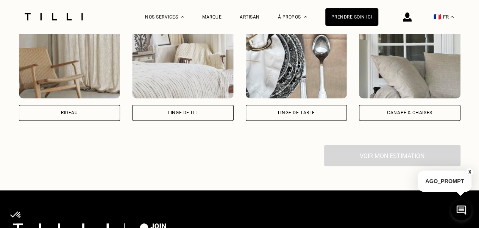
click at [46, 86] on img at bounding box center [69, 64] width 101 height 68
select select "FR"
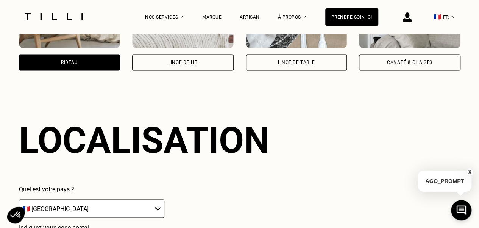
scroll to position [664, 0]
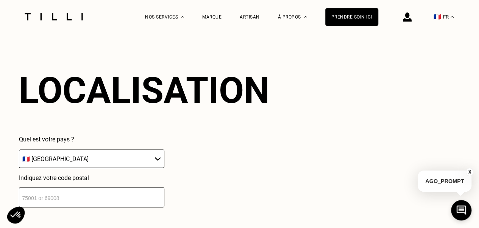
drag, startPoint x: 79, startPoint y: 199, endPoint x: 83, endPoint y: 199, distance: 4.2
click at [79, 199] on input "number" at bounding box center [91, 197] width 145 height 20
type input "75016"
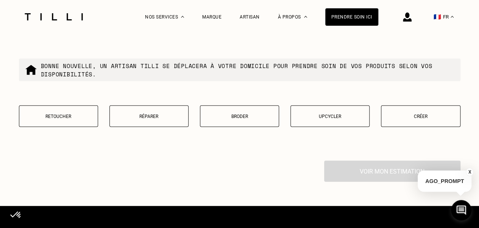
click at [44, 125] on button "Retoucher" at bounding box center [58, 117] width 79 height 22
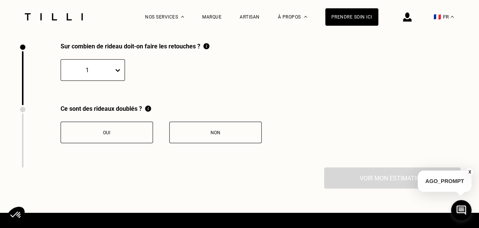
scroll to position [1047, 0]
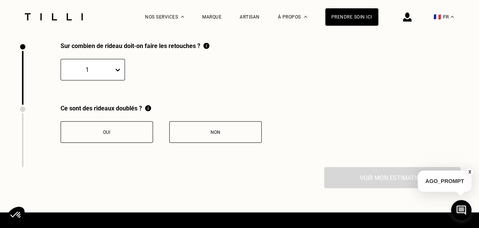
click at [89, 76] on div "1" at bounding box center [87, 70] width 53 height 12
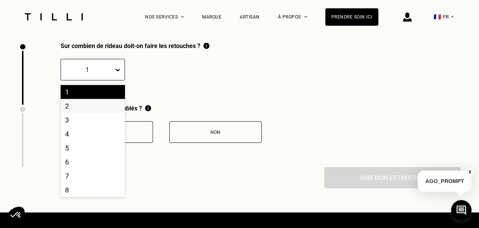
click at [79, 111] on div "2" at bounding box center [93, 106] width 64 height 14
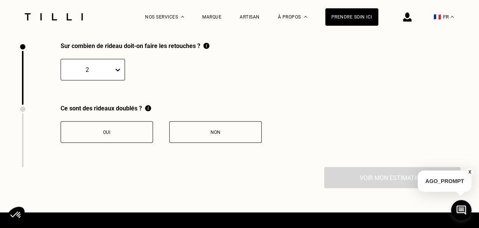
click at [192, 140] on button "Non" at bounding box center [215, 132] width 92 height 22
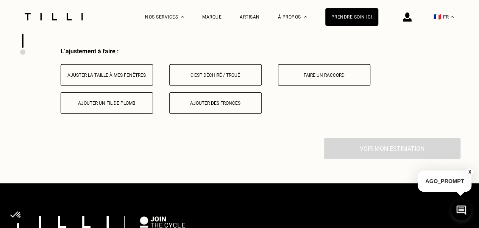
scroll to position [1172, 0]
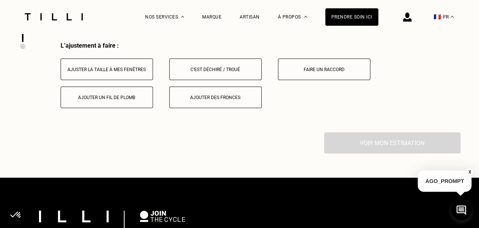
click at [86, 69] on button "Ajuster la taille à mes fenêtres" at bounding box center [107, 70] width 92 height 22
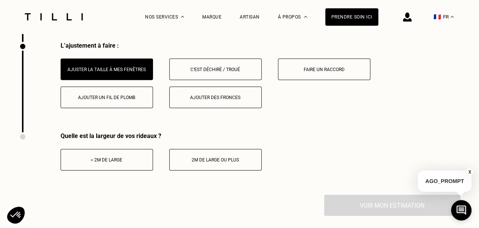
click at [211, 163] on div "2m de large ou plus" at bounding box center [215, 159] width 84 height 5
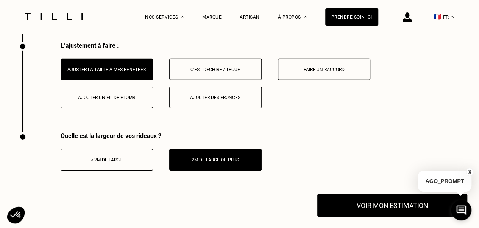
click at [361, 210] on button "Voir mon estimation" at bounding box center [392, 205] width 150 height 23
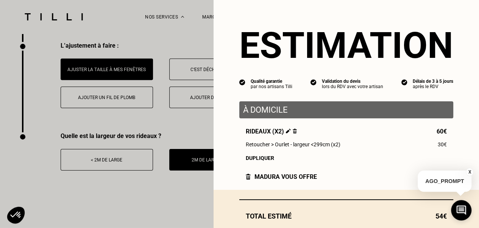
scroll to position [47, 0]
